Goal: Information Seeking & Learning: Learn about a topic

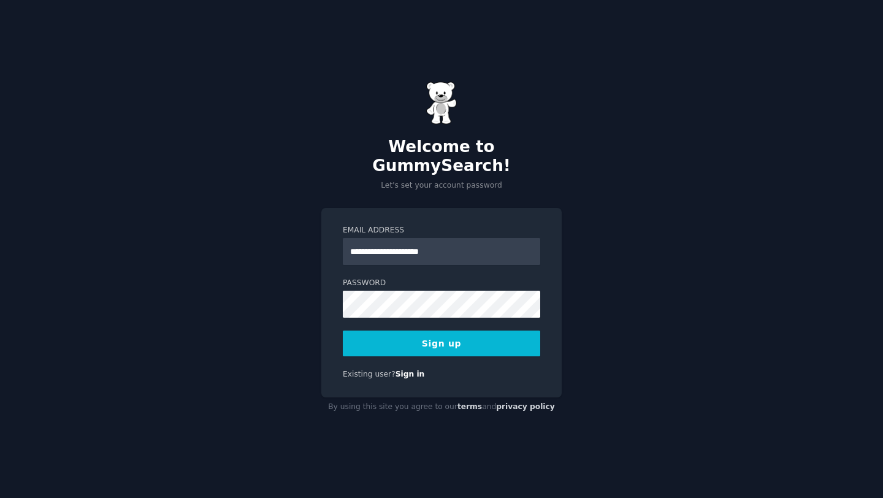
type input "**********"
click at [443, 336] on button "Sign up" at bounding box center [442, 344] width 198 height 26
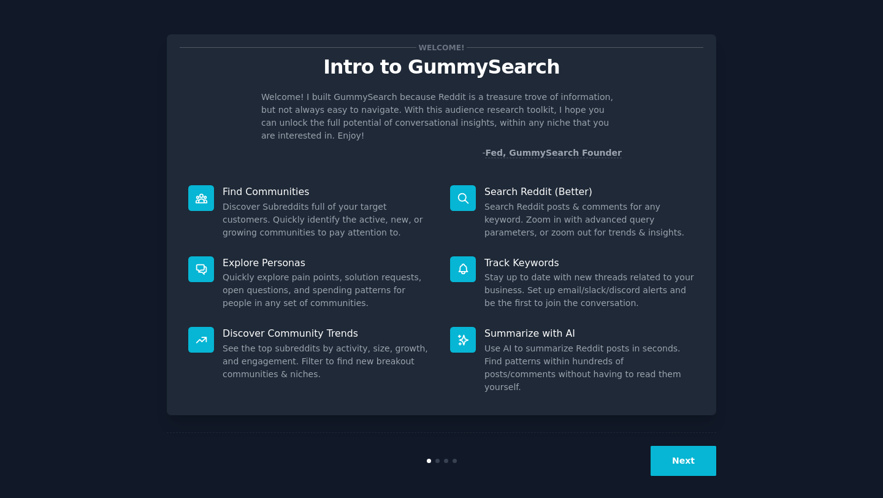
click at [697, 455] on button "Next" at bounding box center [684, 461] width 66 height 30
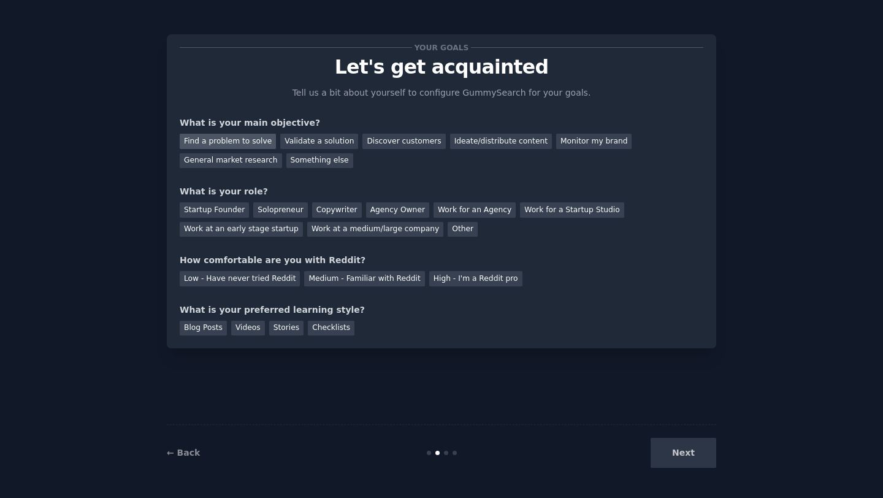
click at [209, 134] on div "Find a problem to solve" at bounding box center [228, 141] width 96 height 15
click at [234, 158] on div "General market research" at bounding box center [231, 160] width 102 height 15
click at [233, 135] on div "Find a problem to solve" at bounding box center [228, 141] width 96 height 15
click at [211, 210] on div "Startup Founder" at bounding box center [214, 209] width 69 height 15
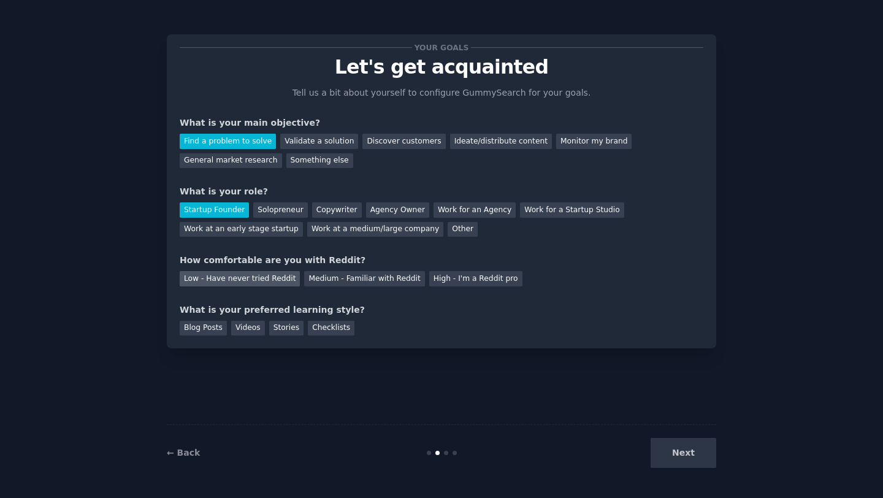
click at [239, 279] on div "Low - Have never tried Reddit" at bounding box center [240, 278] width 120 height 15
click at [248, 331] on div "Videos" at bounding box center [248, 328] width 34 height 15
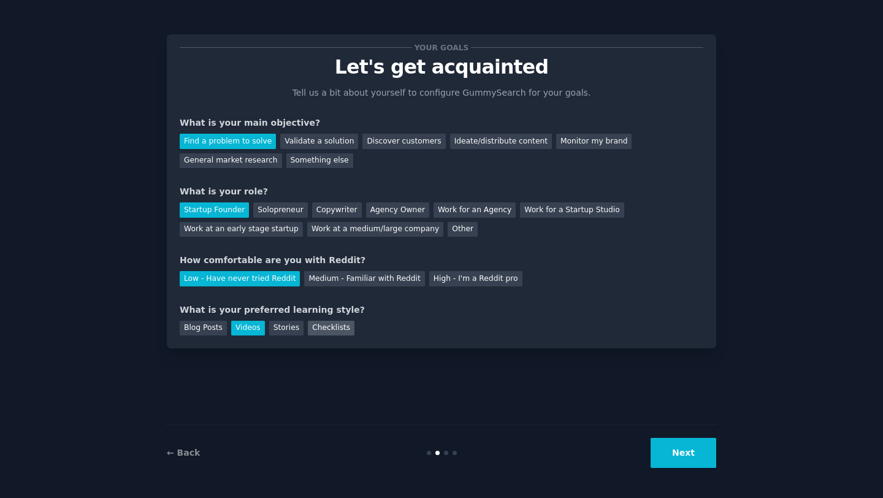
click at [321, 333] on div "Checklists" at bounding box center [331, 328] width 47 height 15
click at [258, 331] on div "Videos" at bounding box center [248, 328] width 34 height 15
click at [668, 452] on button "Next" at bounding box center [684, 453] width 66 height 30
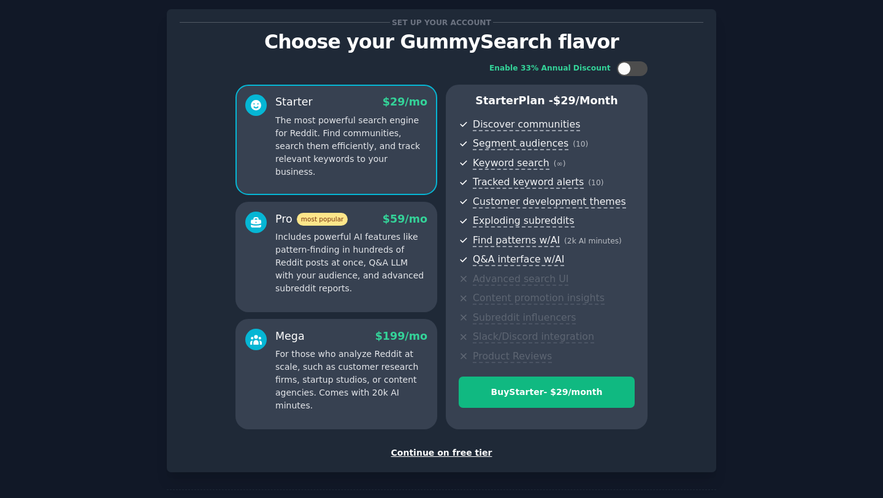
scroll to position [30, 0]
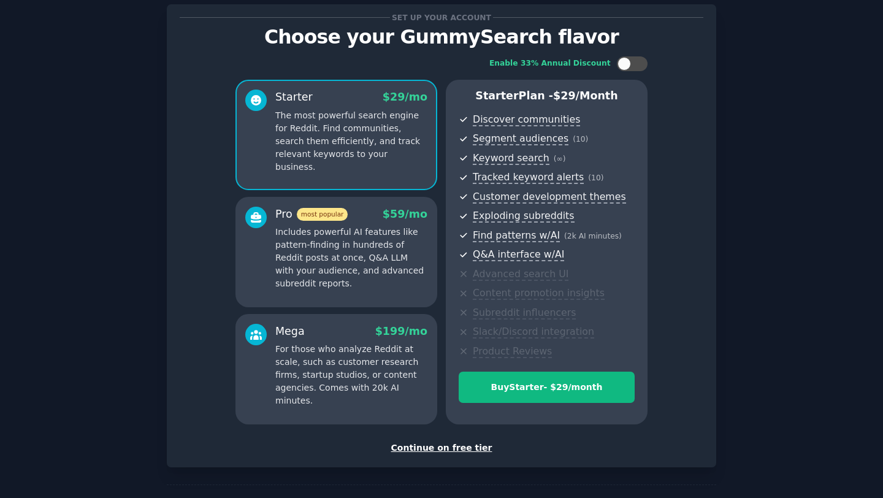
click at [382, 275] on p "Includes powerful AI features like pattern-finding in hundreds of Reddit posts …" at bounding box center [351, 258] width 152 height 64
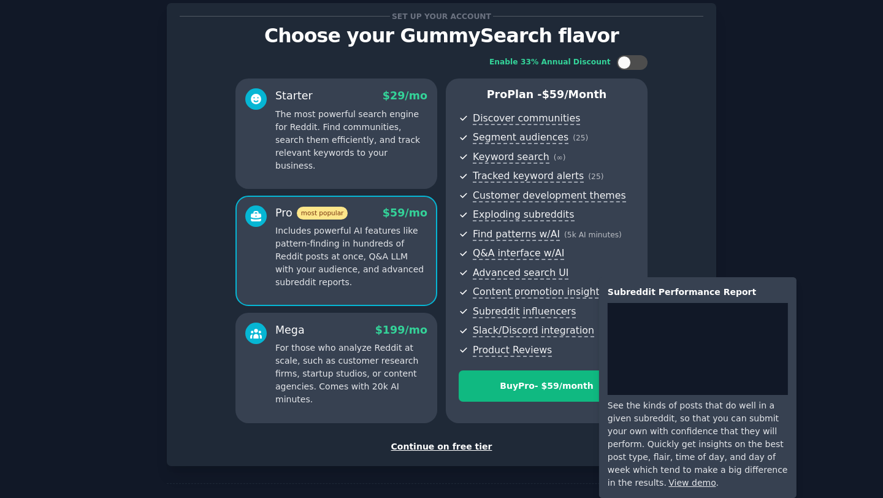
scroll to position [37, 0]
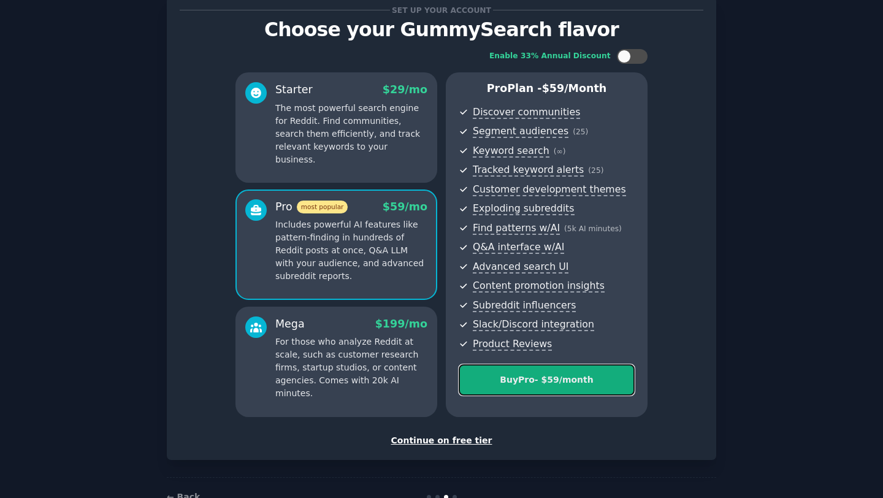
click at [620, 383] on div "Buy Pro - $ 59 /month" at bounding box center [547, 380] width 175 height 13
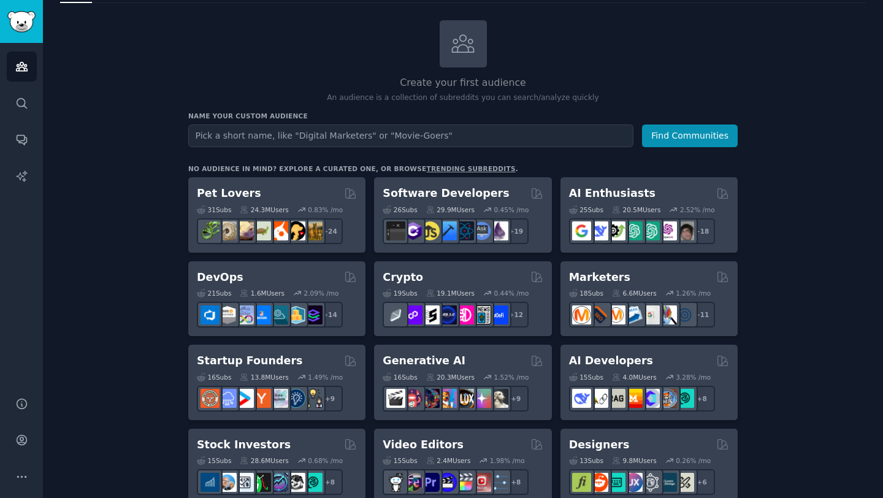
scroll to position [60, 0]
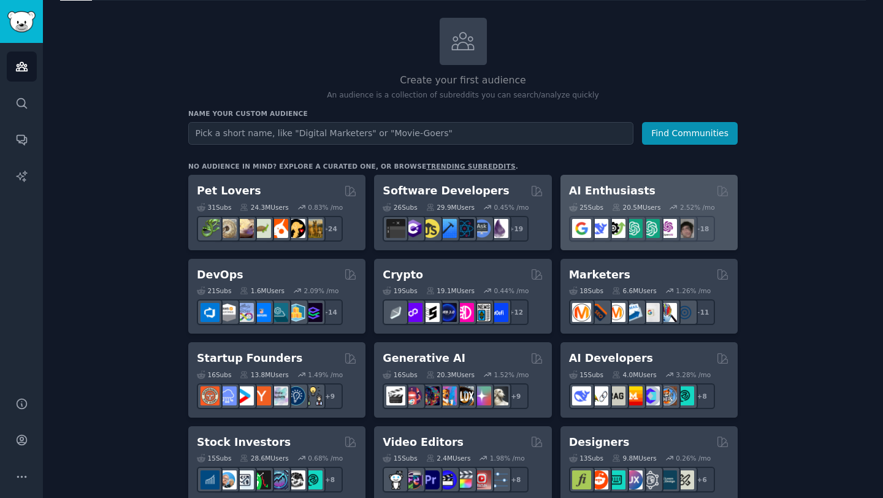
click at [670, 187] on div "AI Enthusiasts Curated by GummySearch" at bounding box center [649, 190] width 160 height 15
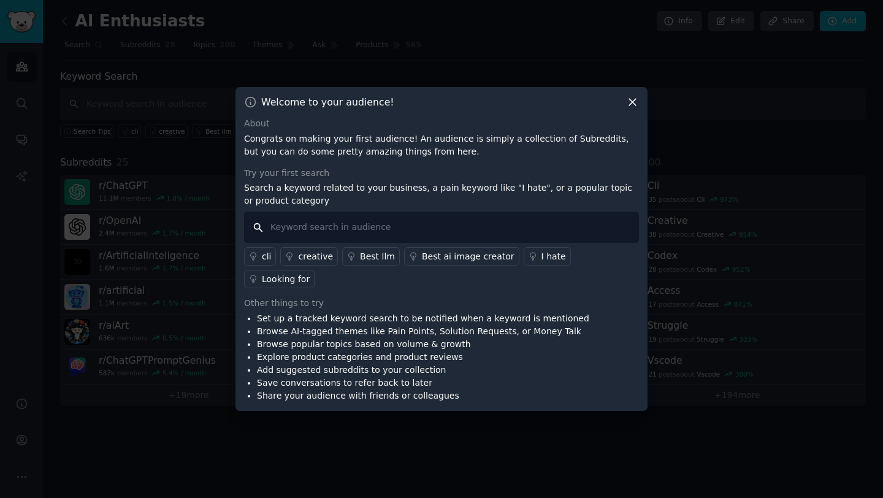
click at [405, 236] on input "text" at bounding box center [441, 227] width 395 height 31
type input "church safety"
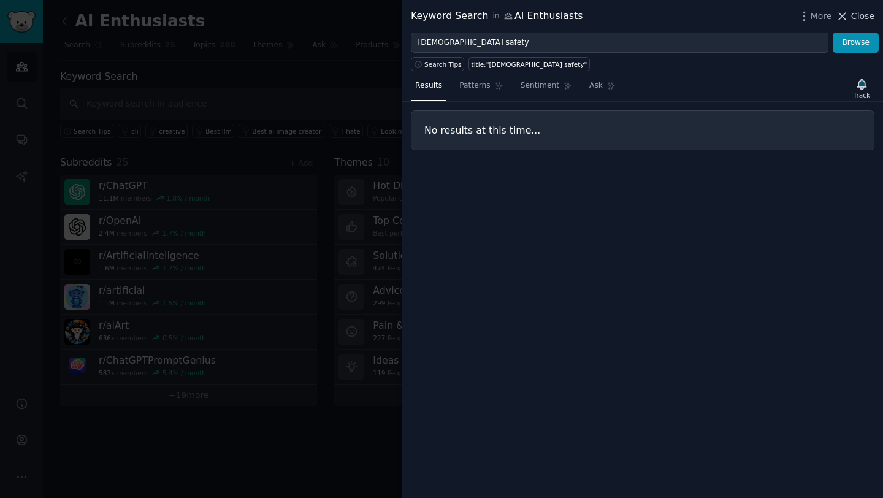
click at [865, 13] on span "Close" at bounding box center [863, 16] width 23 height 13
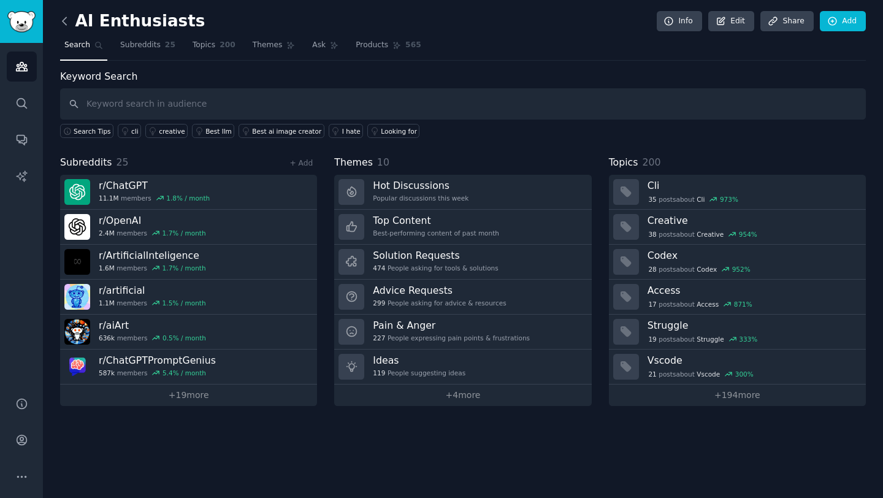
click at [61, 23] on icon at bounding box center [64, 21] width 13 height 13
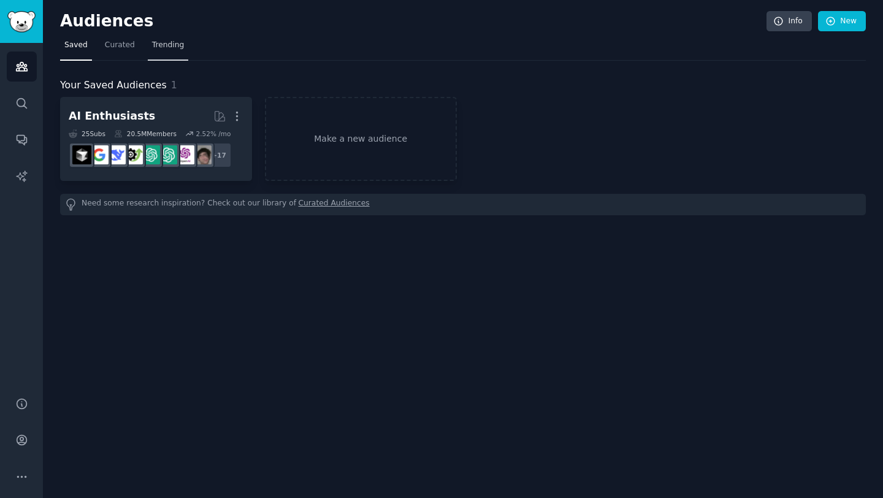
click at [175, 46] on span "Trending" at bounding box center [168, 45] width 32 height 11
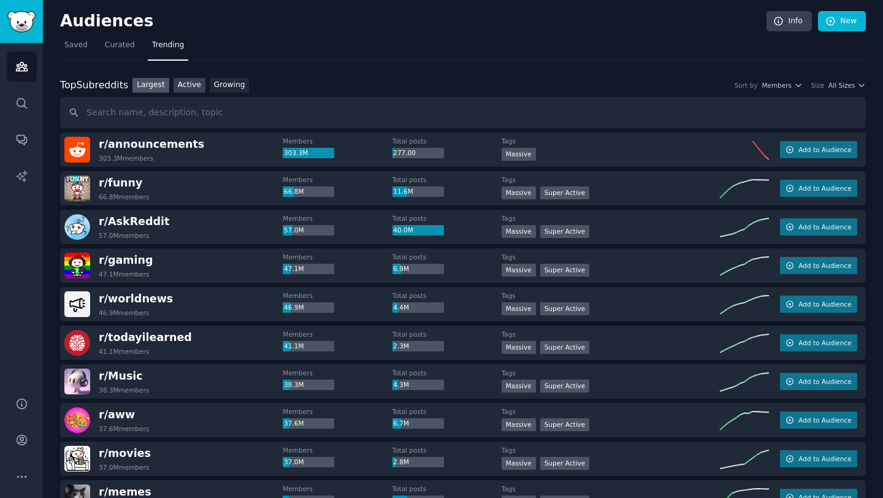
click at [190, 86] on link "Active" at bounding box center [190, 85] width 32 height 15
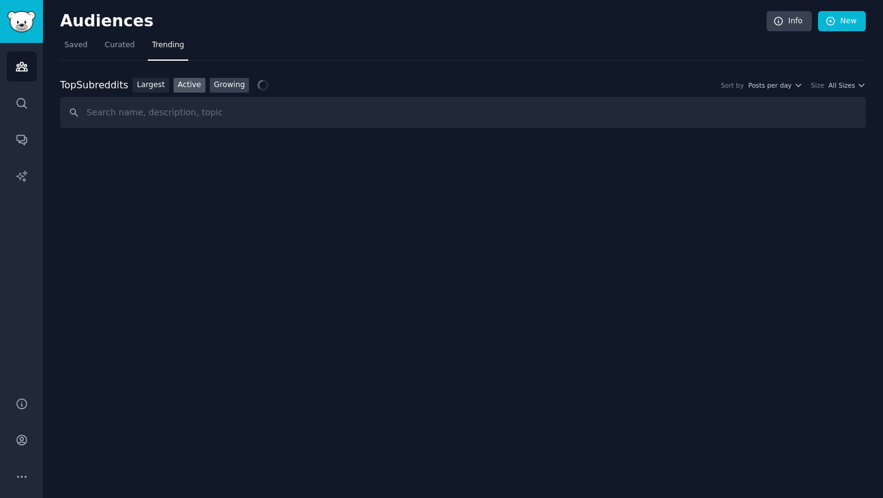
click at [224, 87] on link "Growing" at bounding box center [230, 85] width 40 height 15
click at [191, 78] on link "Active" at bounding box center [190, 85] width 32 height 15
